Goal: Information Seeking & Learning: Find specific fact

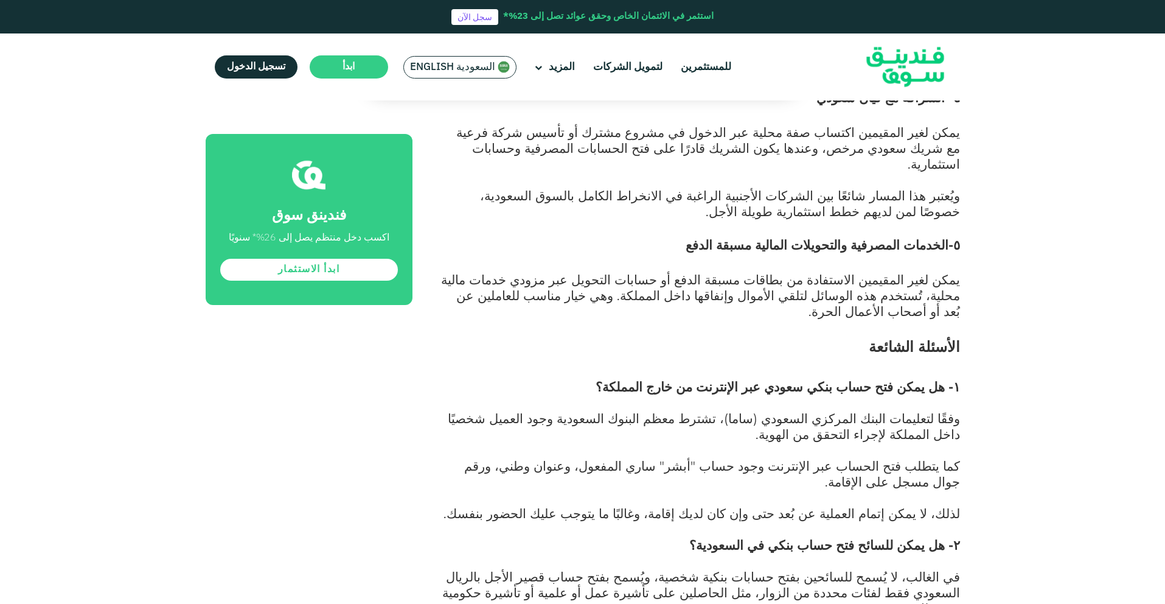
scroll to position [5330, 0]
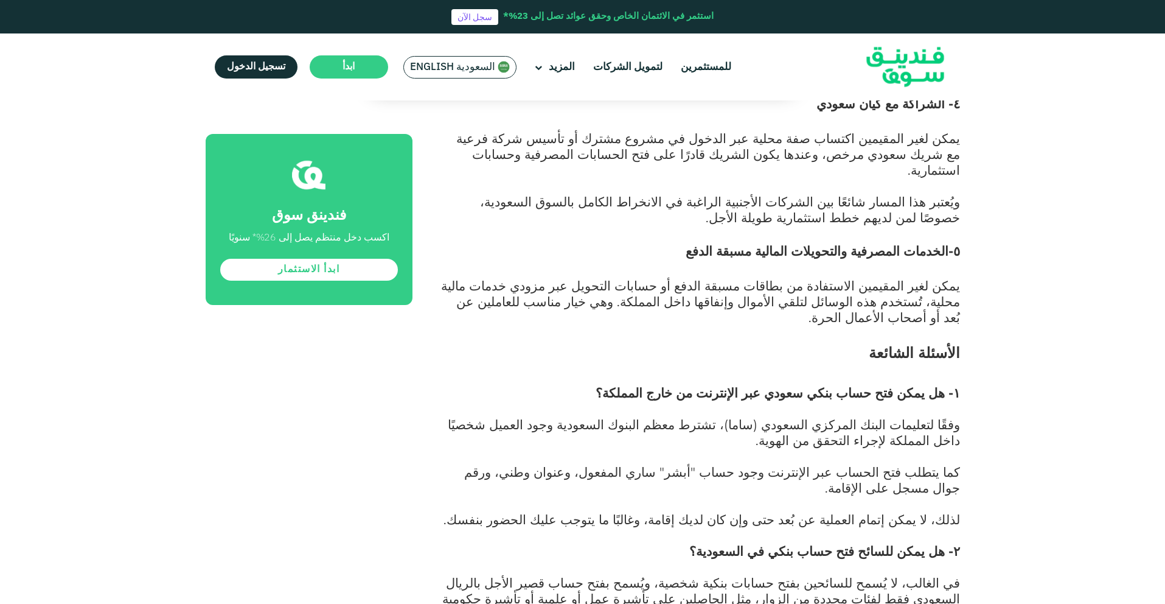
drag, startPoint x: 715, startPoint y: 302, endPoint x: 555, endPoint y: 313, distance: 159.7
drag, startPoint x: 915, startPoint y: 350, endPoint x: 714, endPoint y: 348, distance: 200.8
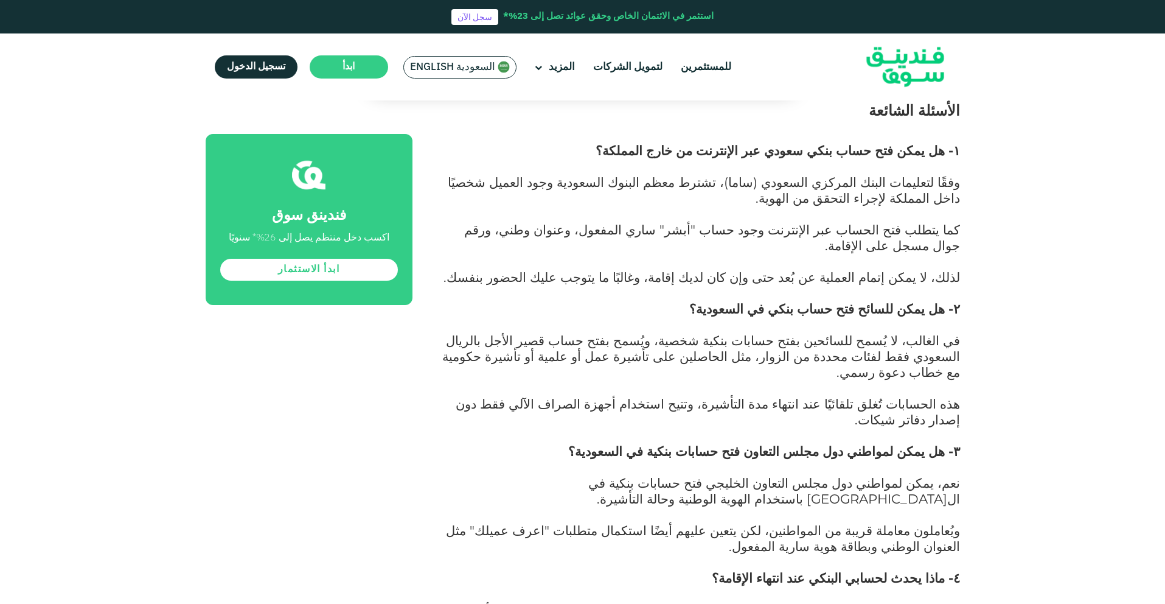
scroll to position [5578, 0]
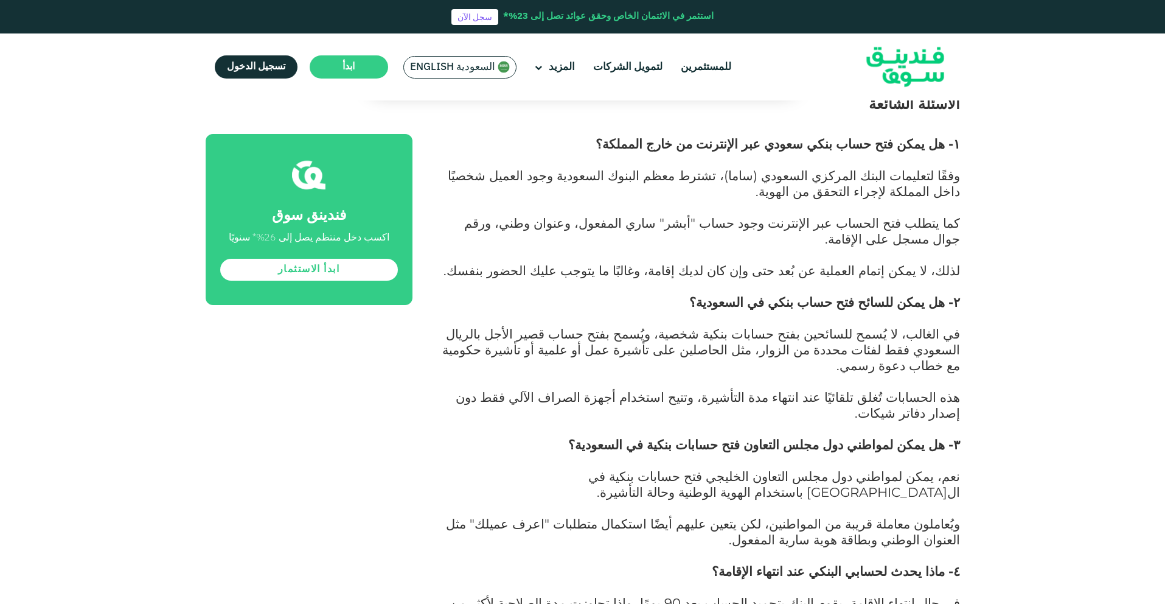
drag, startPoint x: 900, startPoint y: 382, endPoint x: 613, endPoint y: 369, distance: 287.5
drag, startPoint x: 625, startPoint y: 383, endPoint x: 495, endPoint y: 383, distance: 130.8
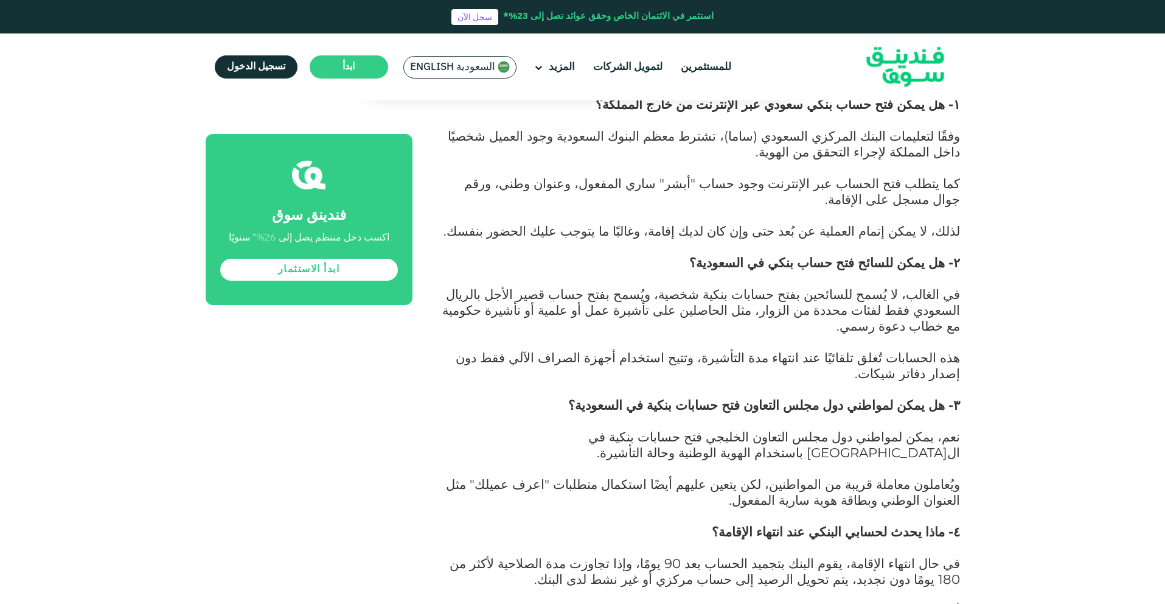
scroll to position [5621, 0]
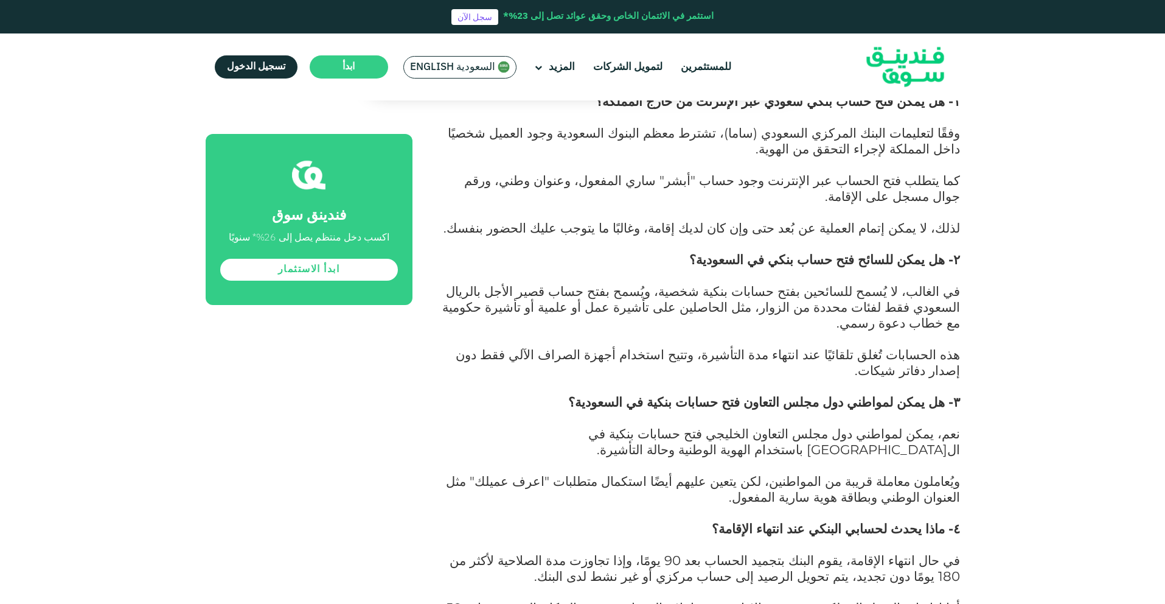
drag, startPoint x: 945, startPoint y: 390, endPoint x: 773, endPoint y: 391, distance: 171.6
drag, startPoint x: 804, startPoint y: 391, endPoint x: 573, endPoint y: 391, distance: 231.2
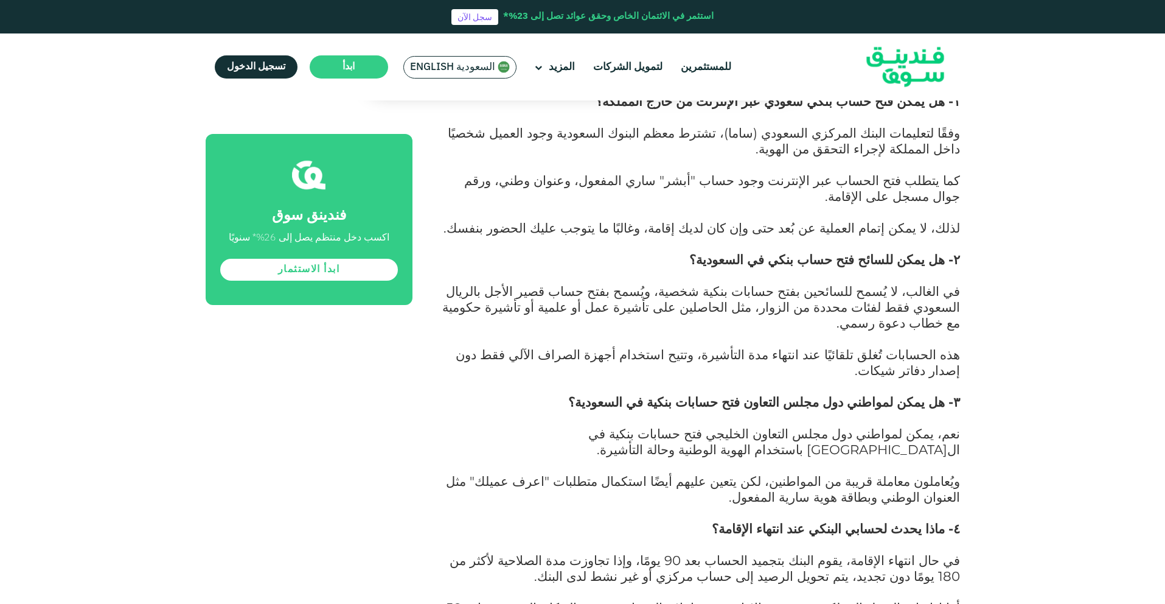
drag, startPoint x: 916, startPoint y: 398, endPoint x: 767, endPoint y: 397, distance: 149.7
